Goal: Communication & Community: Answer question/provide support

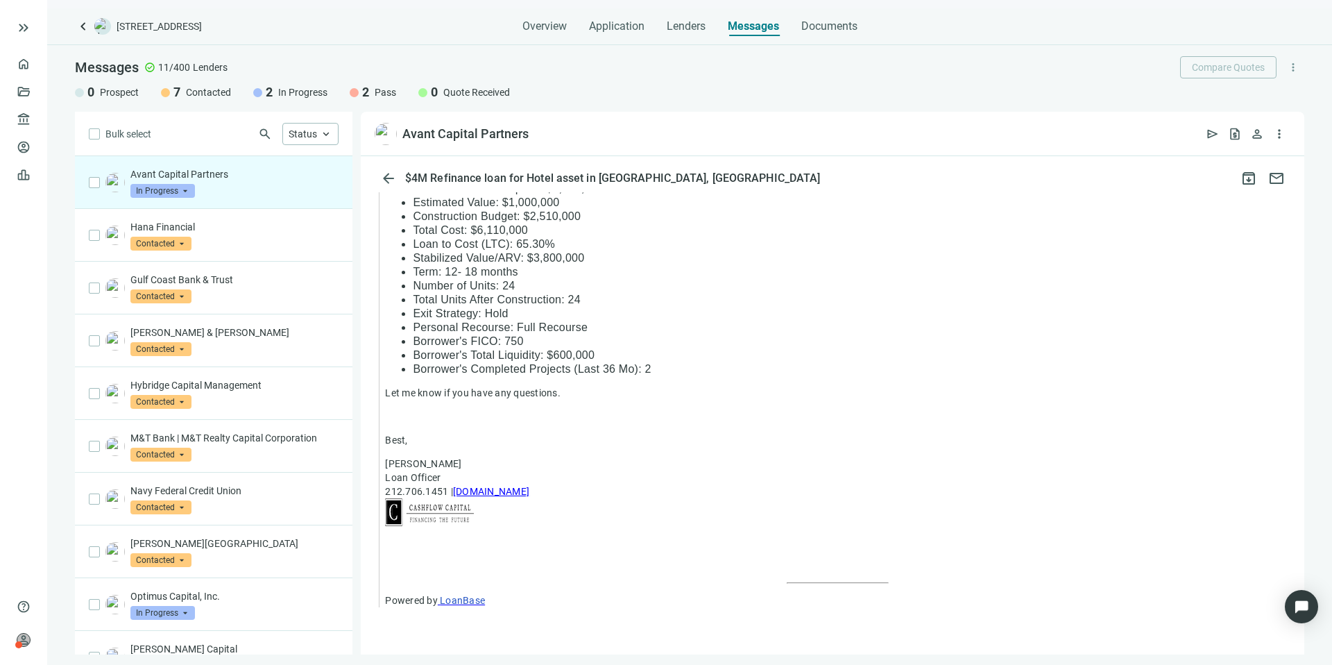
scroll to position [893, 0]
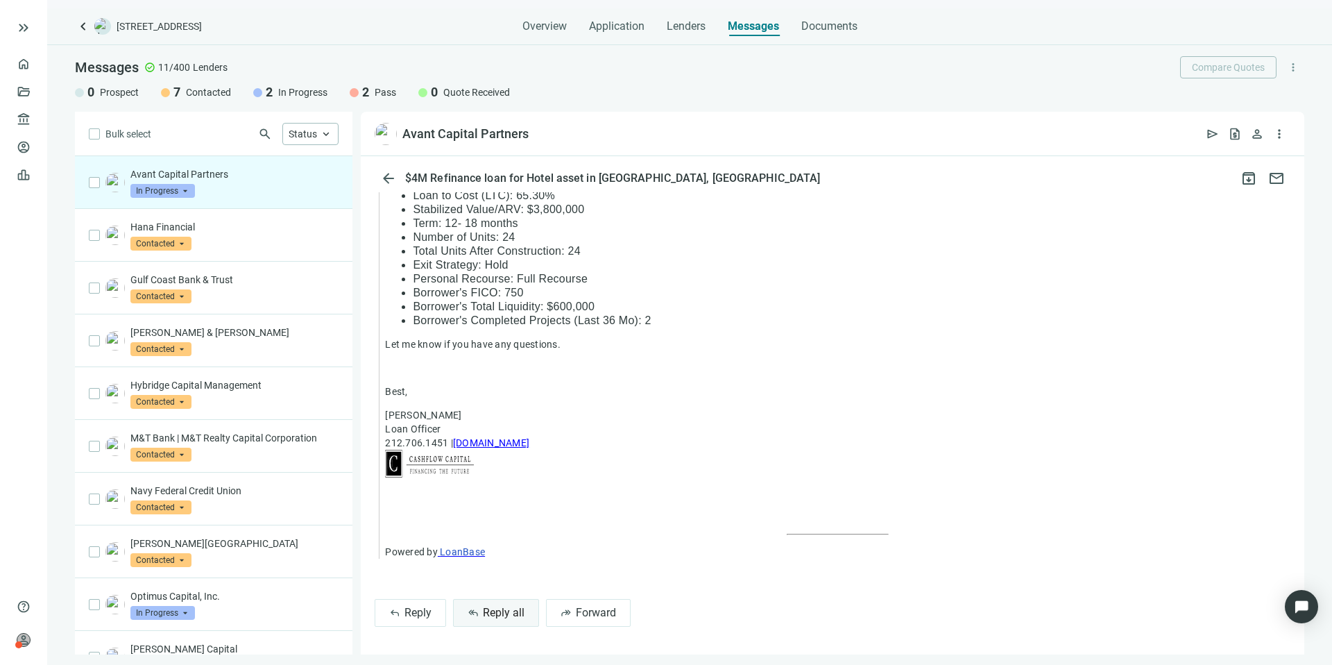
click at [501, 609] on span "Reply all" at bounding box center [504, 612] width 42 height 13
type textarea "**********"
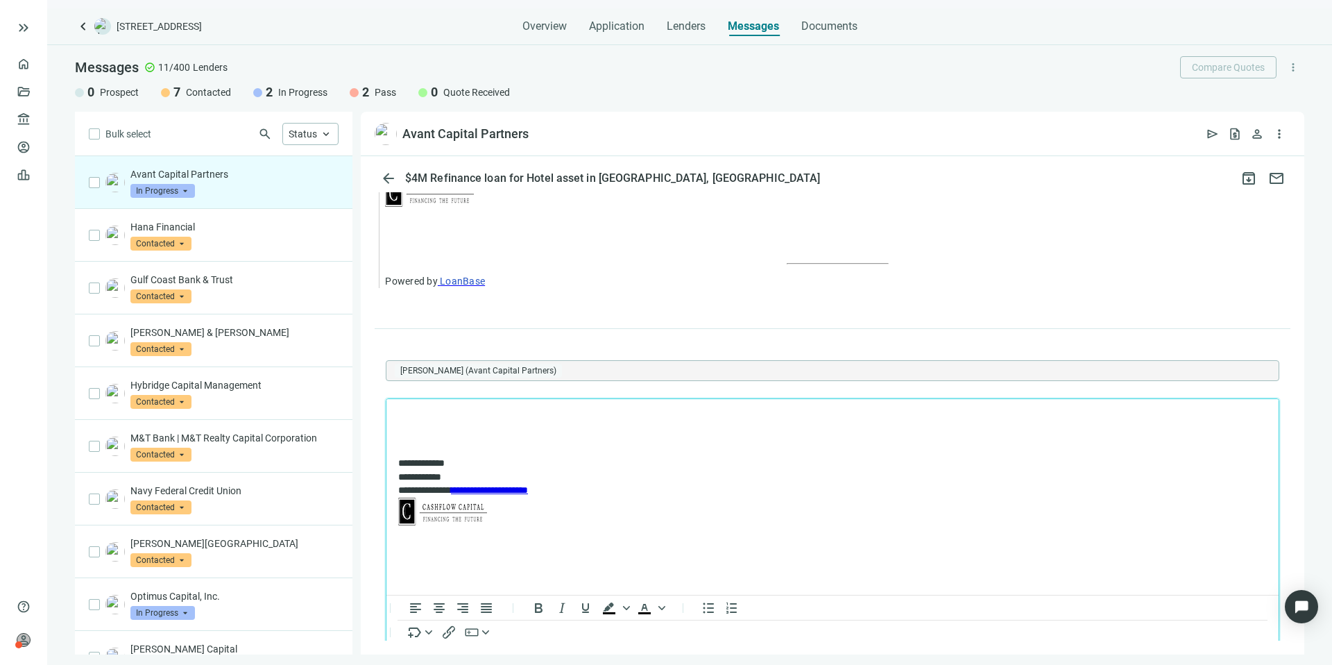
scroll to position [0, 0]
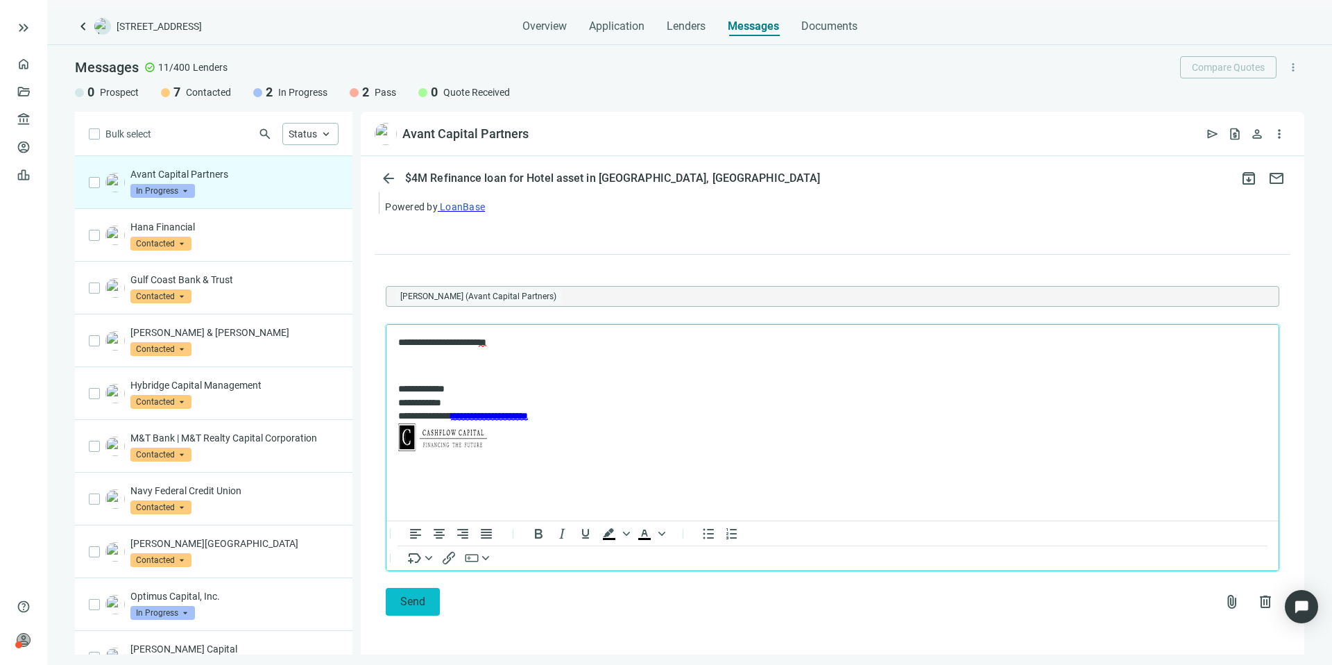
click at [428, 591] on button "Send" at bounding box center [413, 602] width 54 height 28
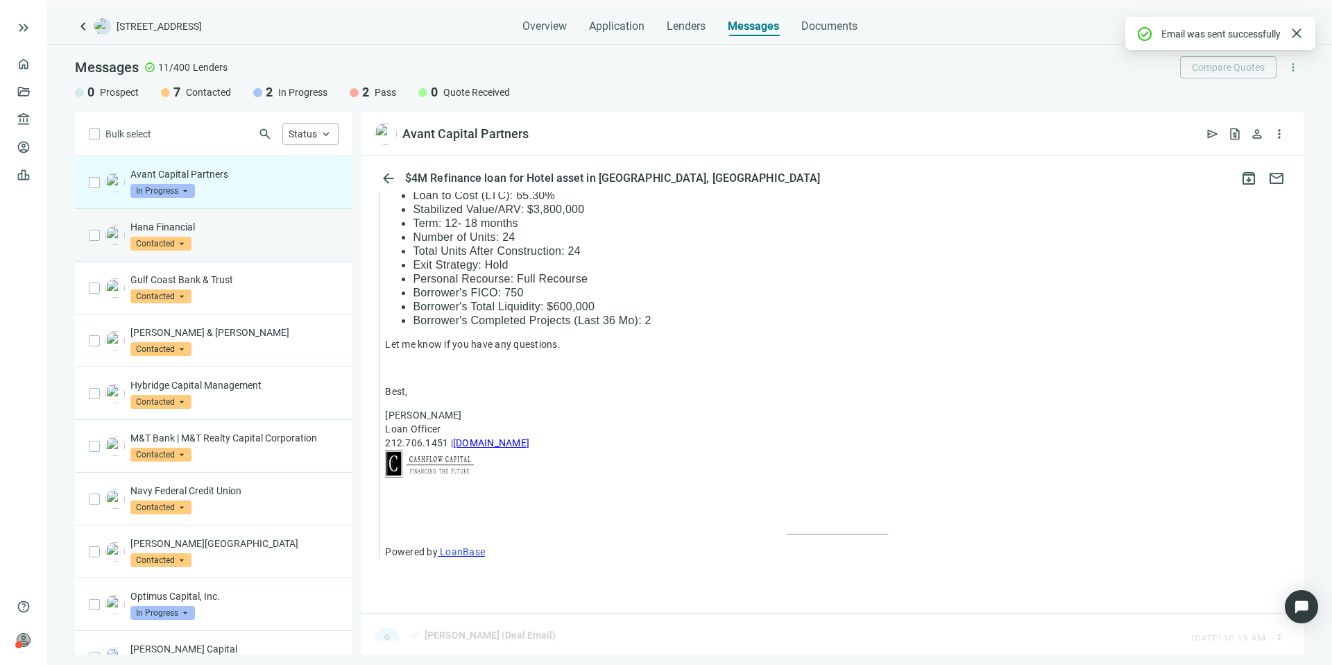
scroll to position [1193, 0]
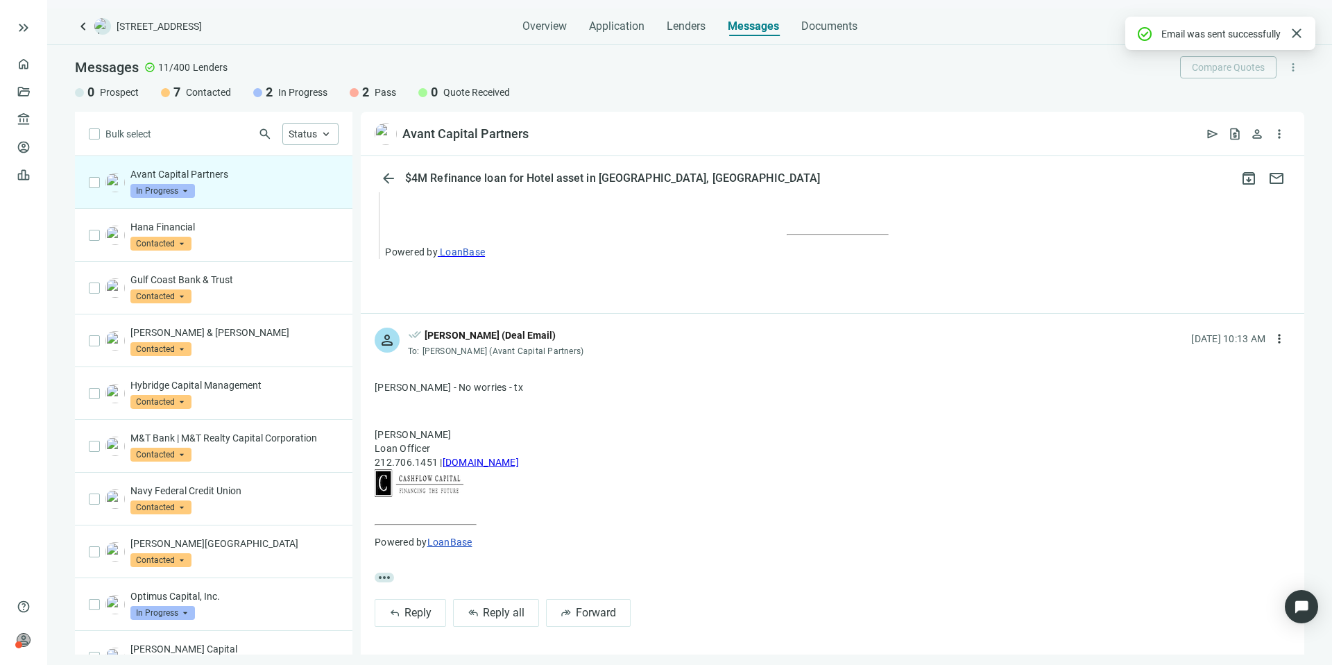
click at [182, 192] on span "In Progress" at bounding box center [162, 191] width 65 height 14
click at [197, 335] on div "Pass" at bounding box center [178, 341] width 69 height 14
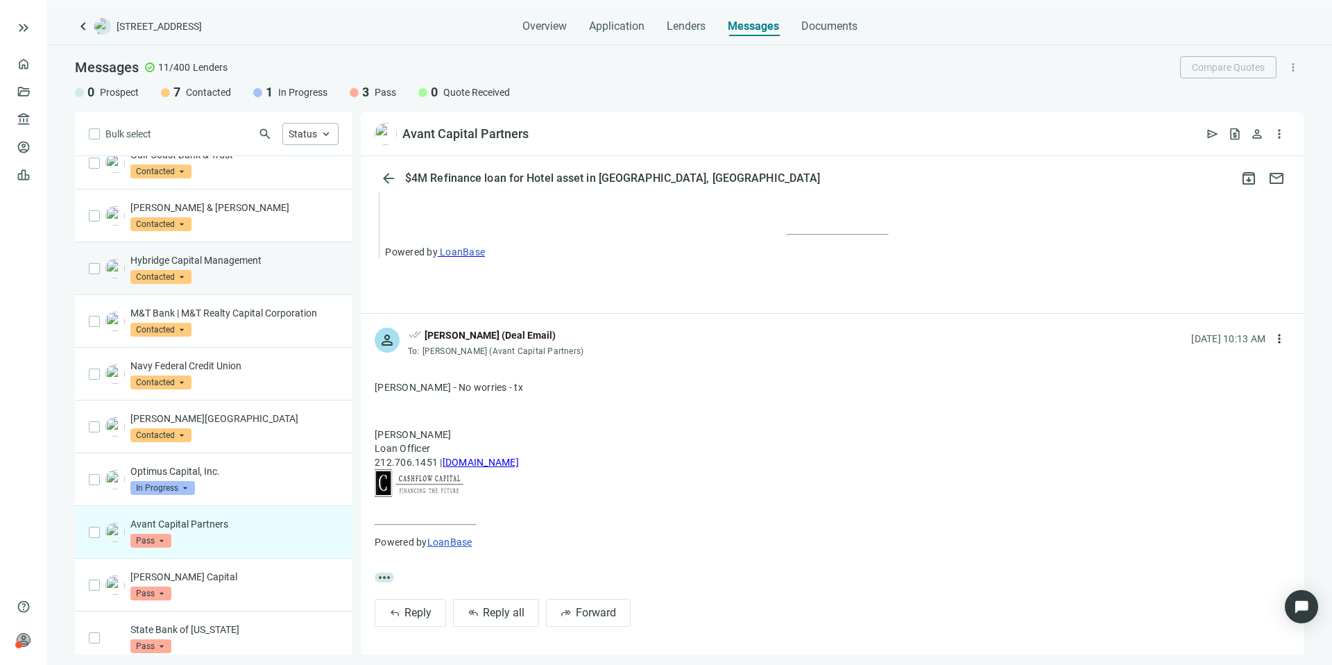
scroll to position [82, 0]
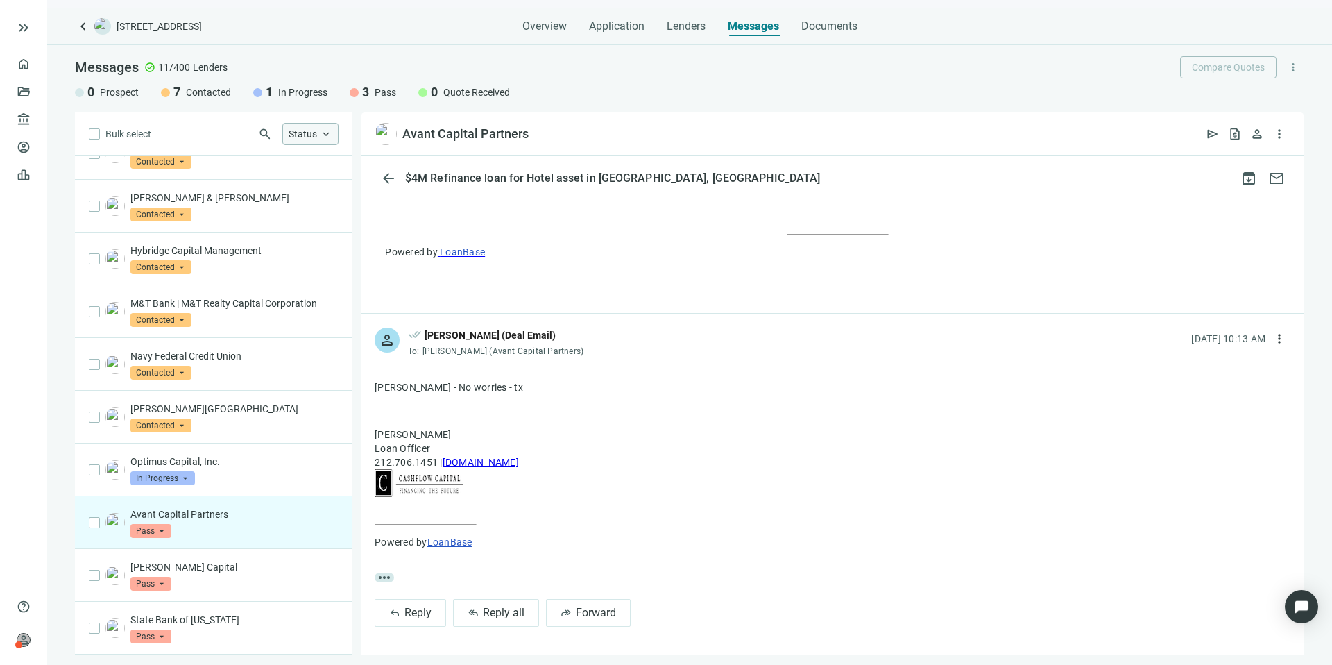
click at [302, 140] on div "Status keyboard_arrow_up" at bounding box center [310, 134] width 56 height 22
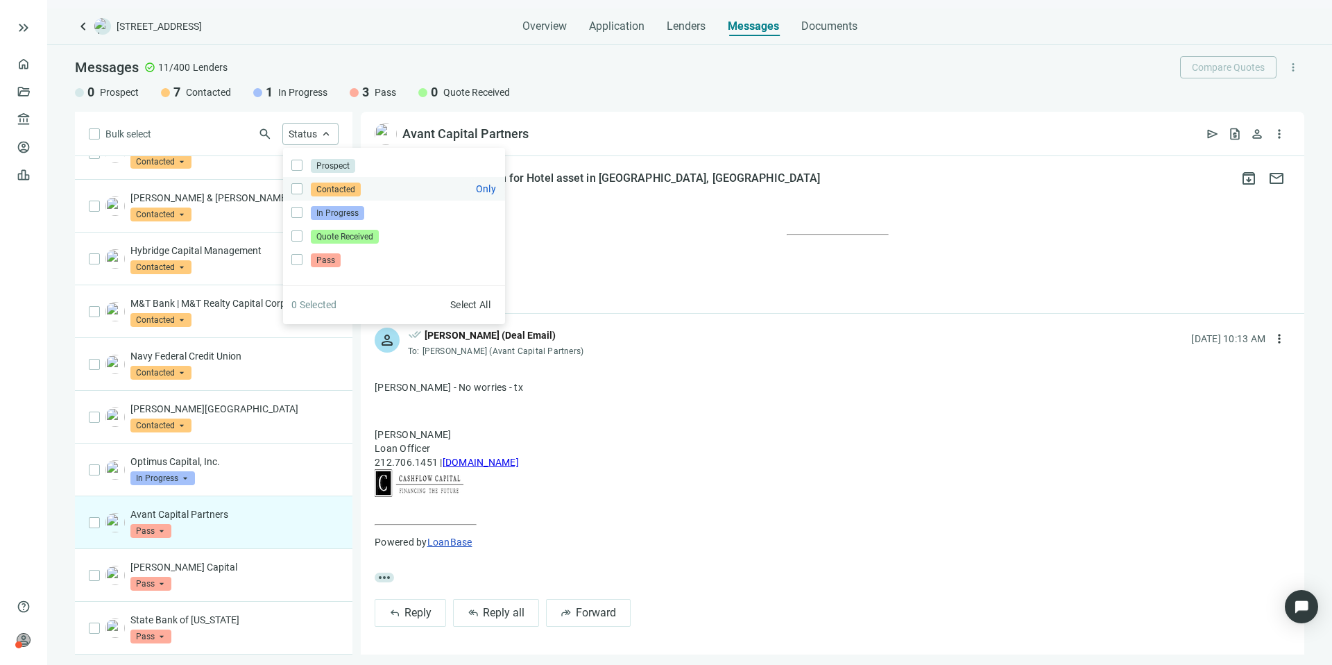
click at [302, 185] on span "Contacted Only" at bounding box center [334, 188] width 64 height 15
click at [246, 135] on div "Bulk select search Status close Prospect Only Contacted Only In Progress Only Q…" at bounding box center [214, 383] width 278 height 543
